Goal: Information Seeking & Learning: Learn about a topic

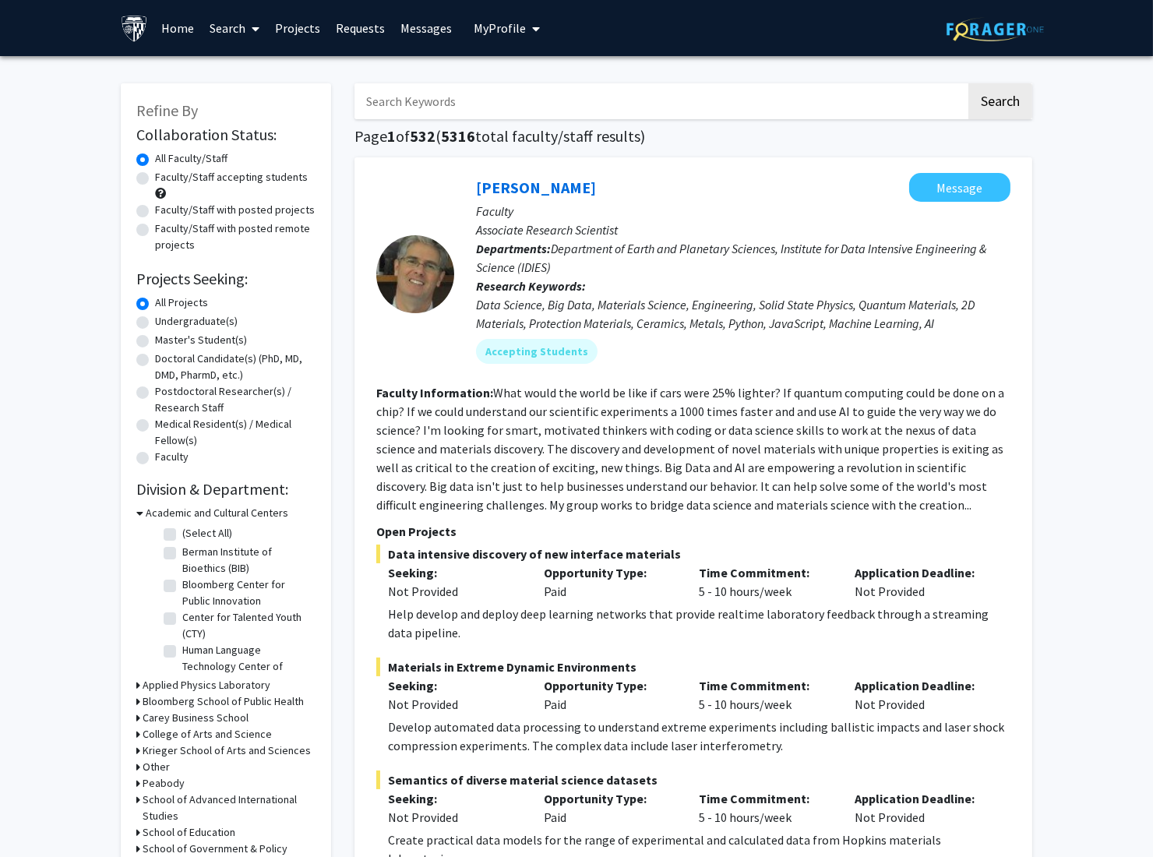
click at [613, 98] on input "Search Keywords" at bounding box center [659, 101] width 611 height 36
type input "splicing"
click at [968, 83] on button "Search" at bounding box center [1000, 101] width 64 height 36
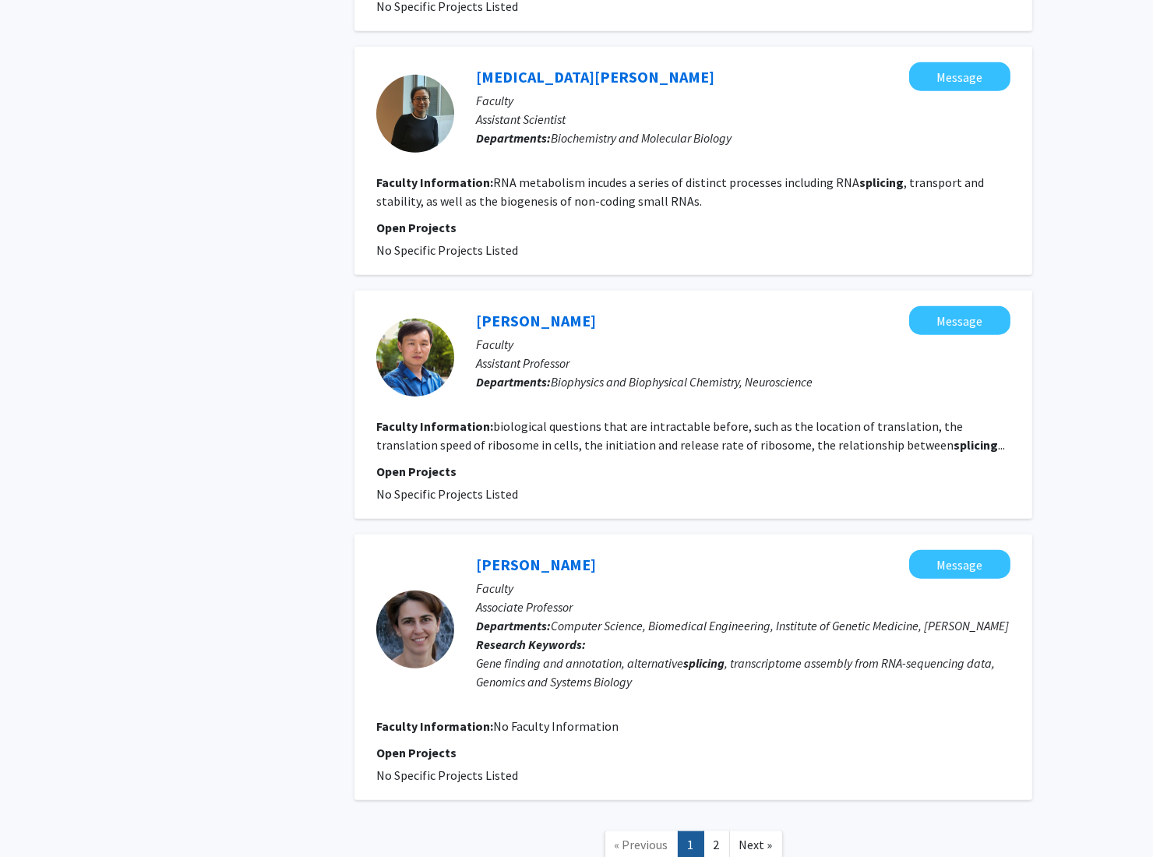
scroll to position [2233, 0]
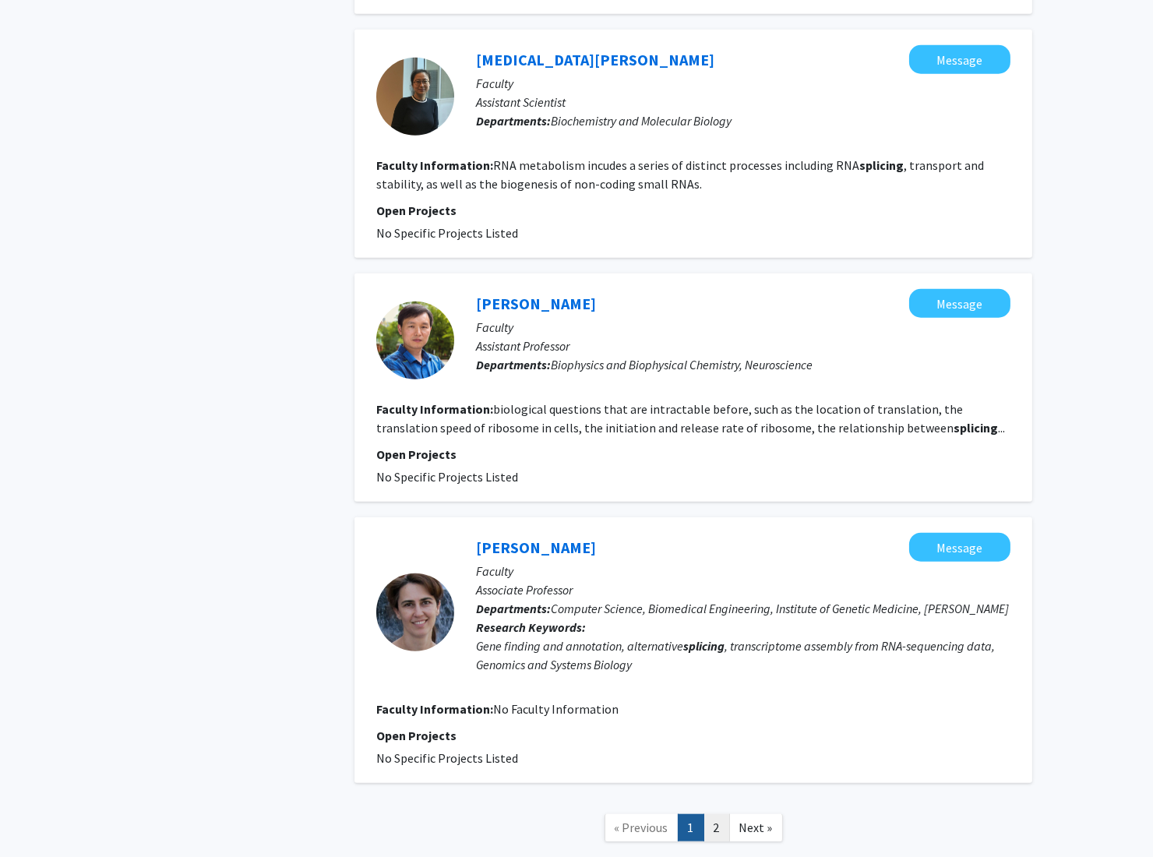
click at [718, 814] on link "2" at bounding box center [716, 827] width 26 height 27
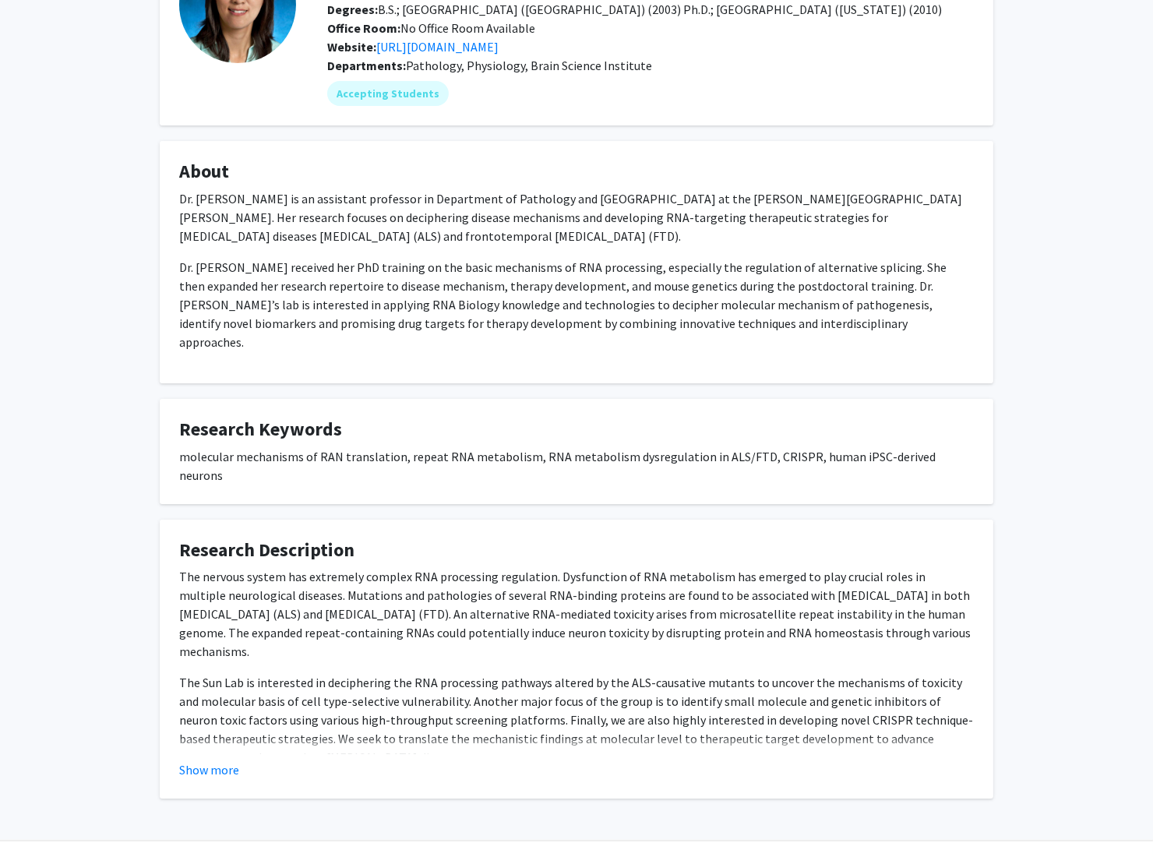
scroll to position [143, 0]
click at [209, 759] on button "Show more" at bounding box center [209, 768] width 60 height 19
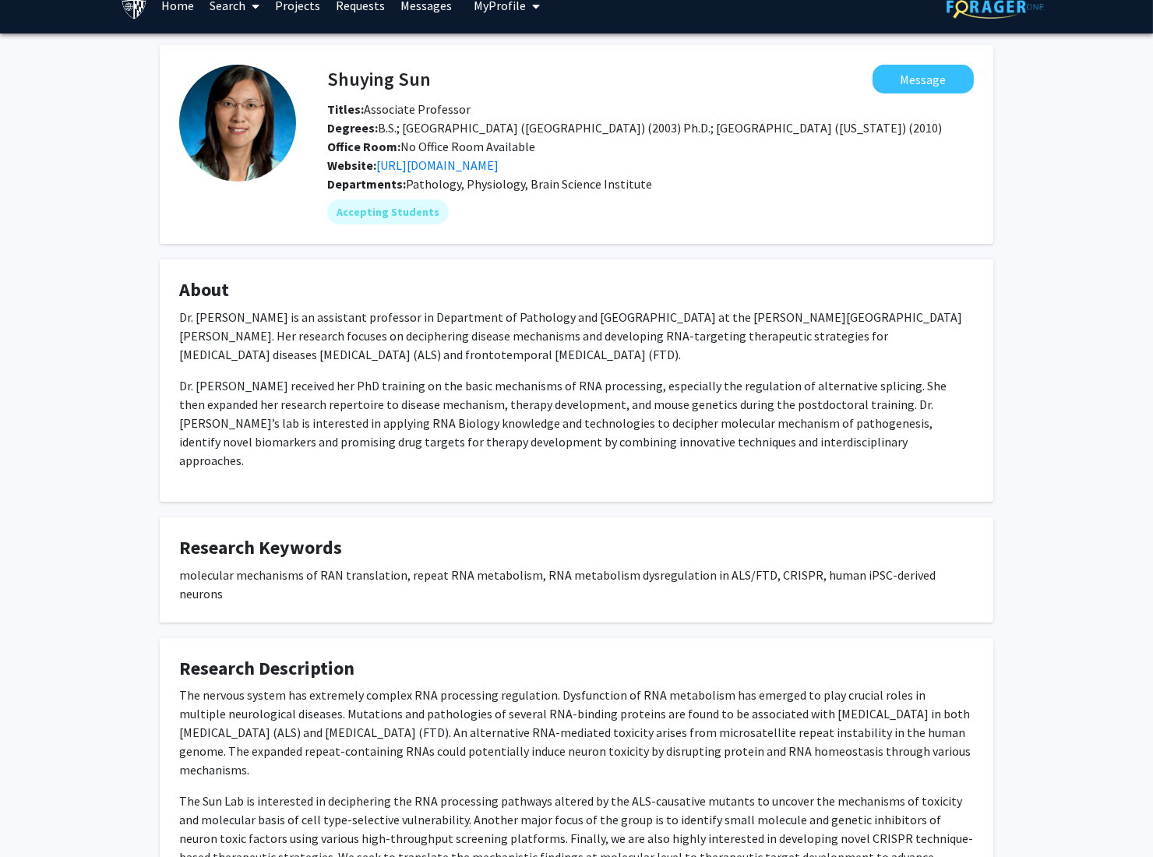
scroll to position [0, 0]
